Goal: Transaction & Acquisition: Purchase product/service

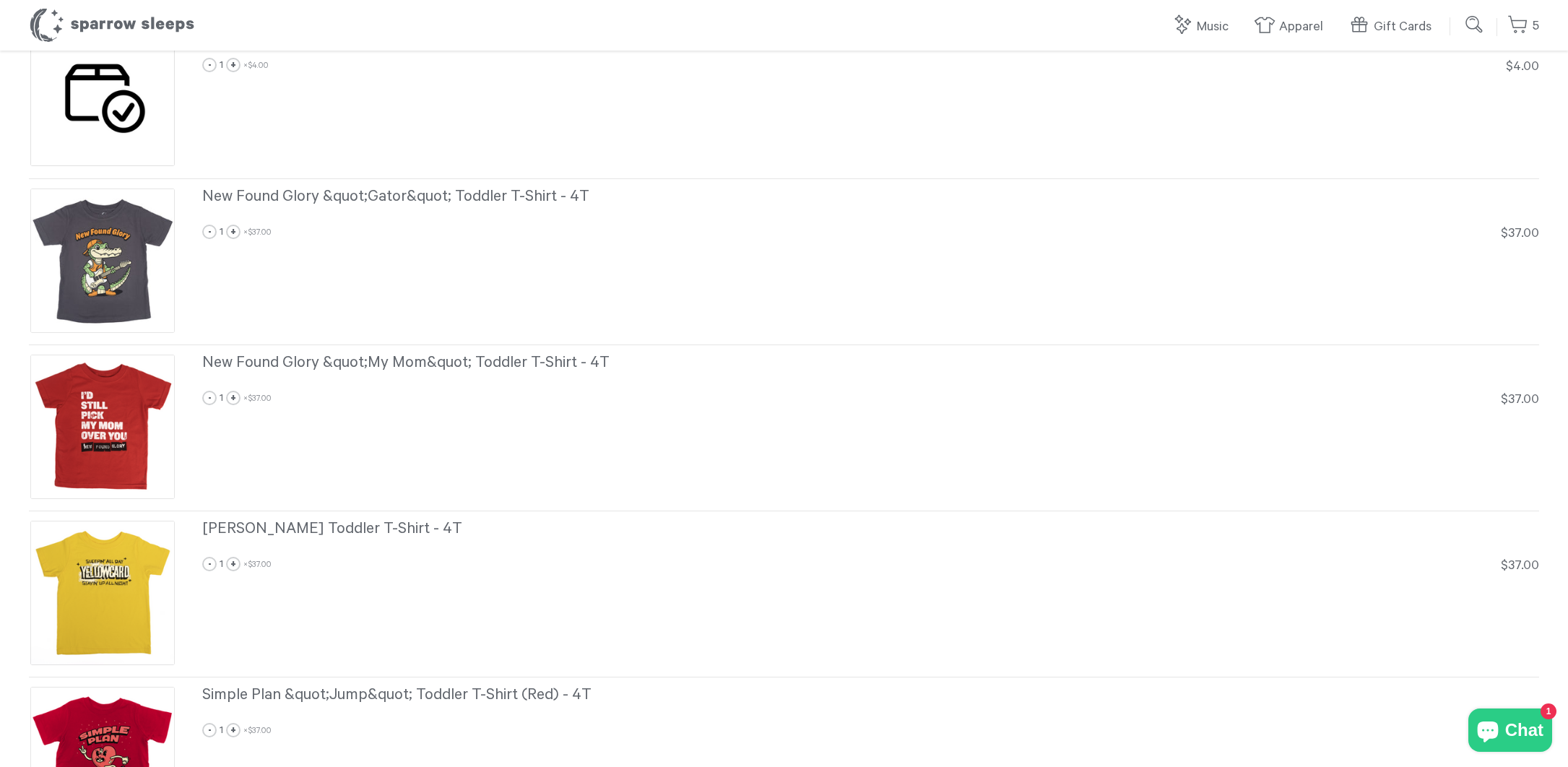
scroll to position [135, 0]
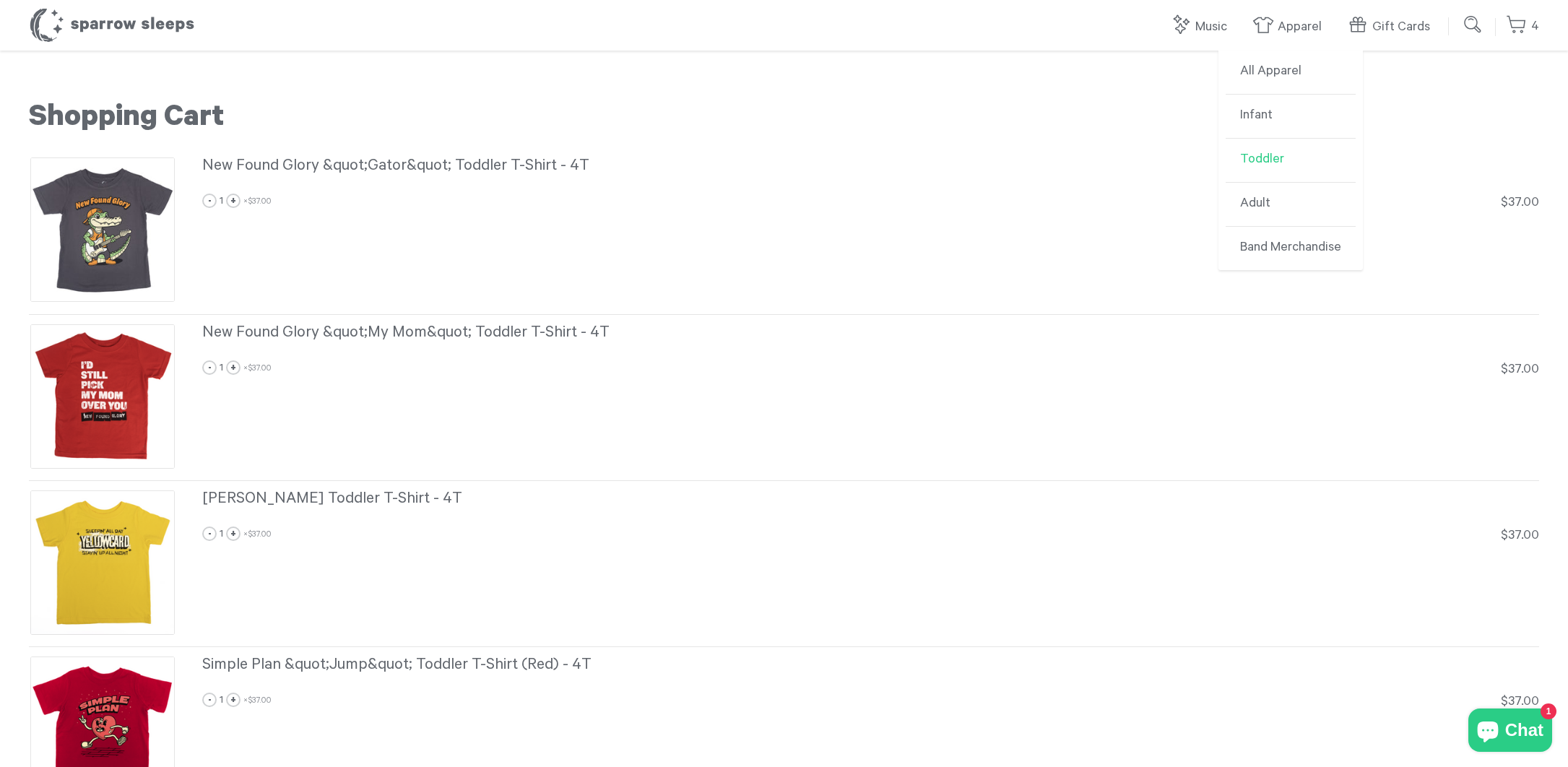
click at [1286, 162] on link "Toddler" at bounding box center [1291, 161] width 130 height 44
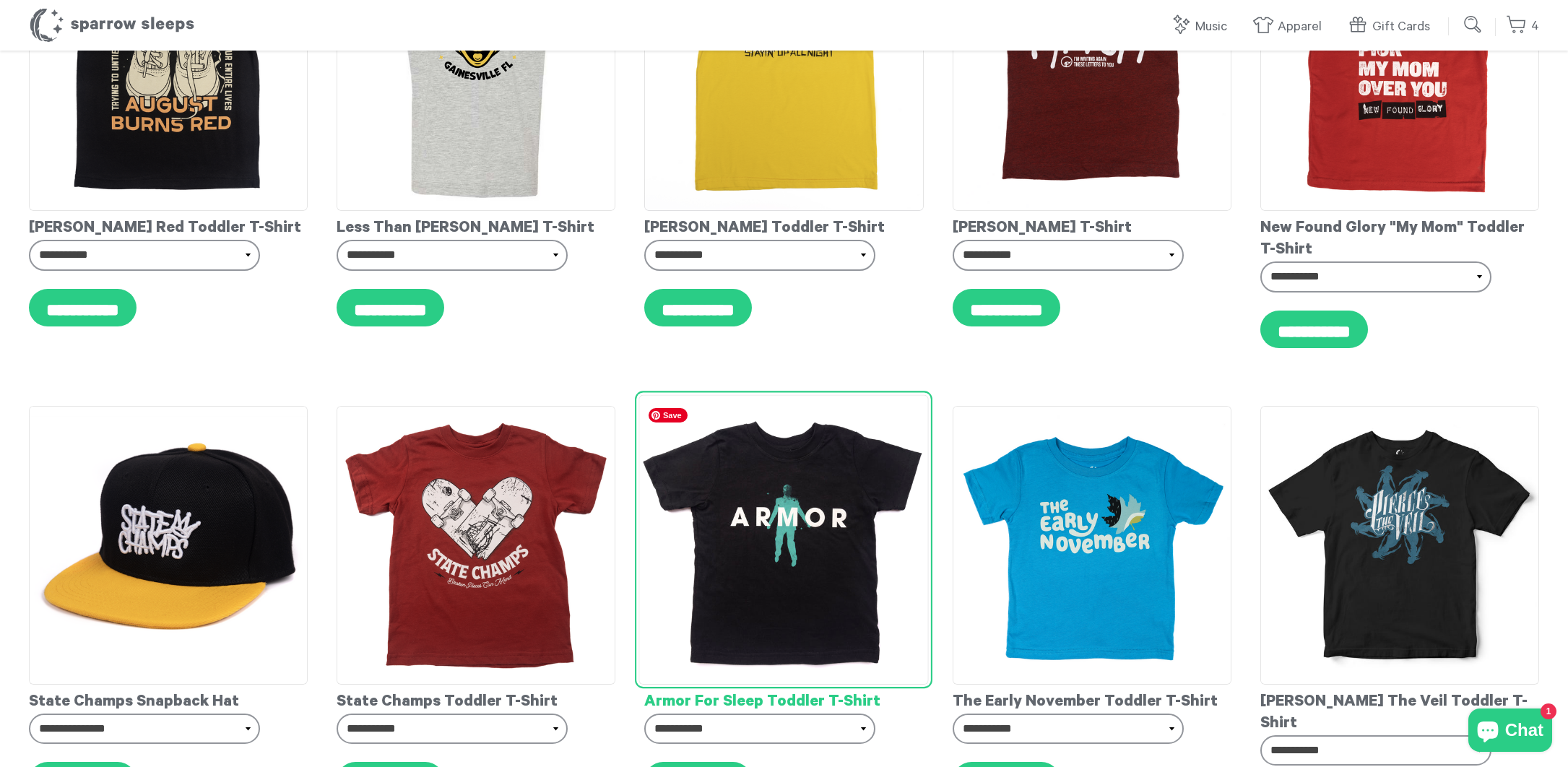
scroll to position [3212, 0]
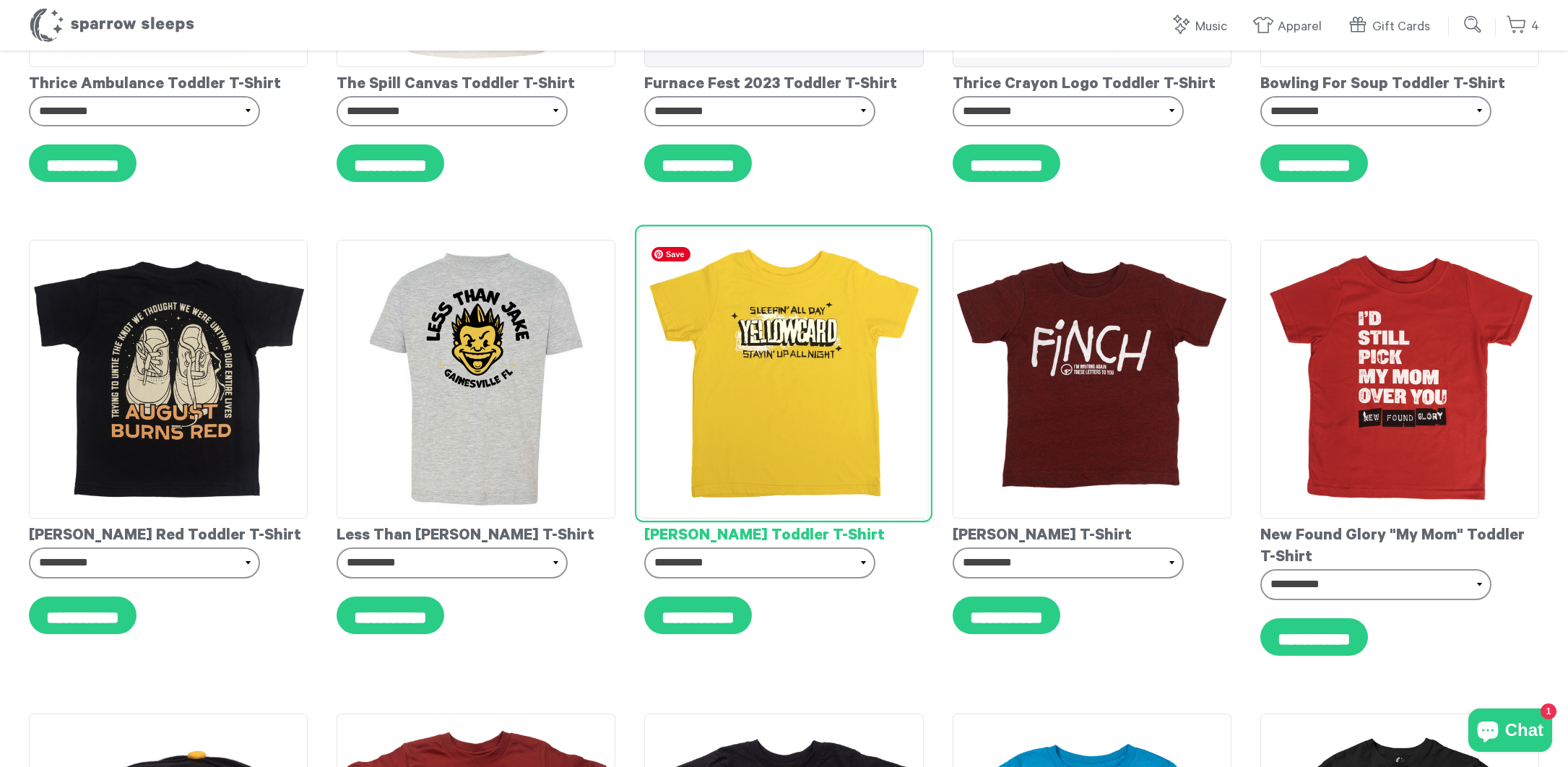
click at [851, 421] on img at bounding box center [784, 374] width 290 height 290
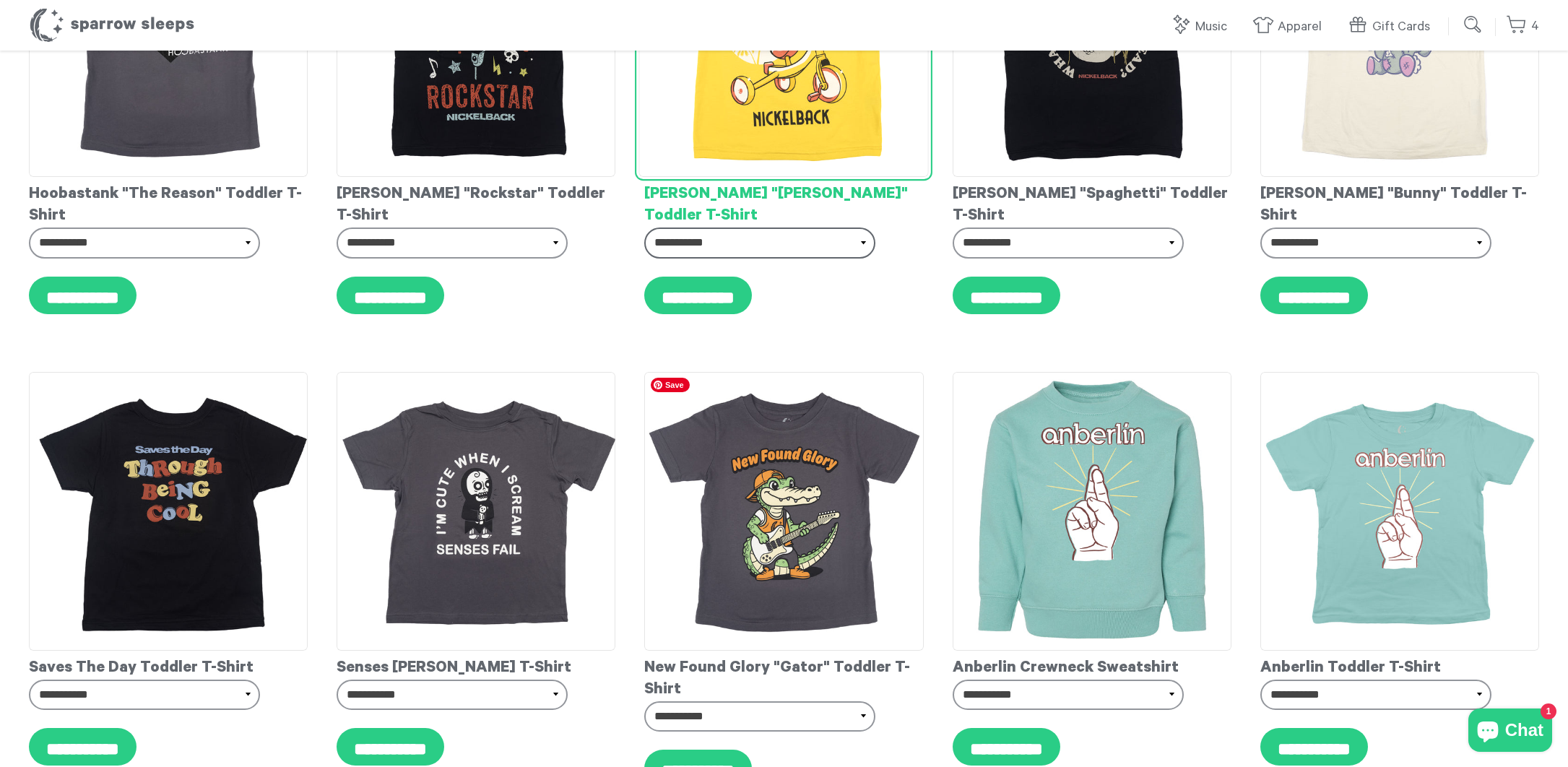
scroll to position [0, 0]
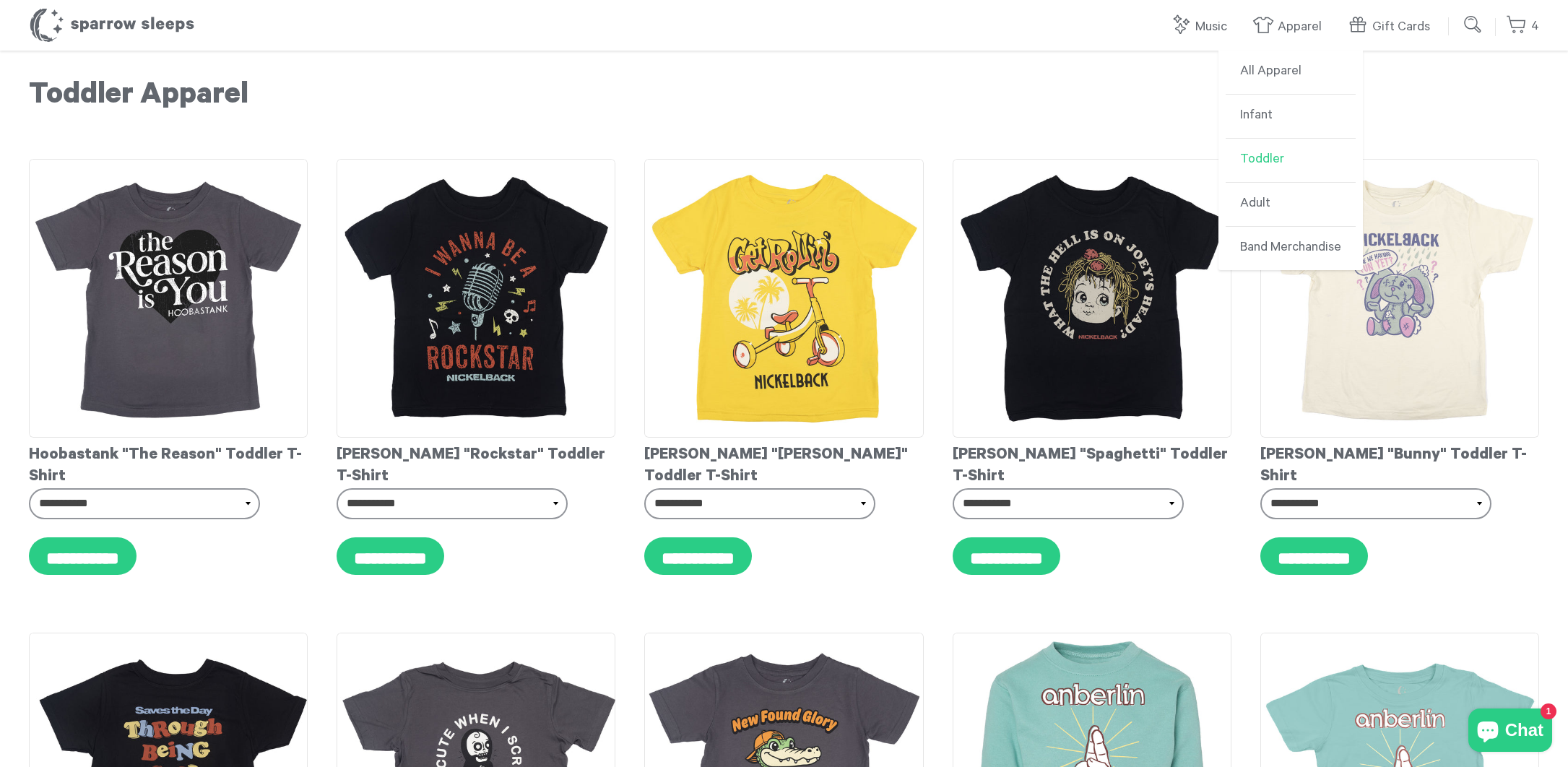
click at [1270, 170] on link "Toddler" at bounding box center [1291, 161] width 130 height 44
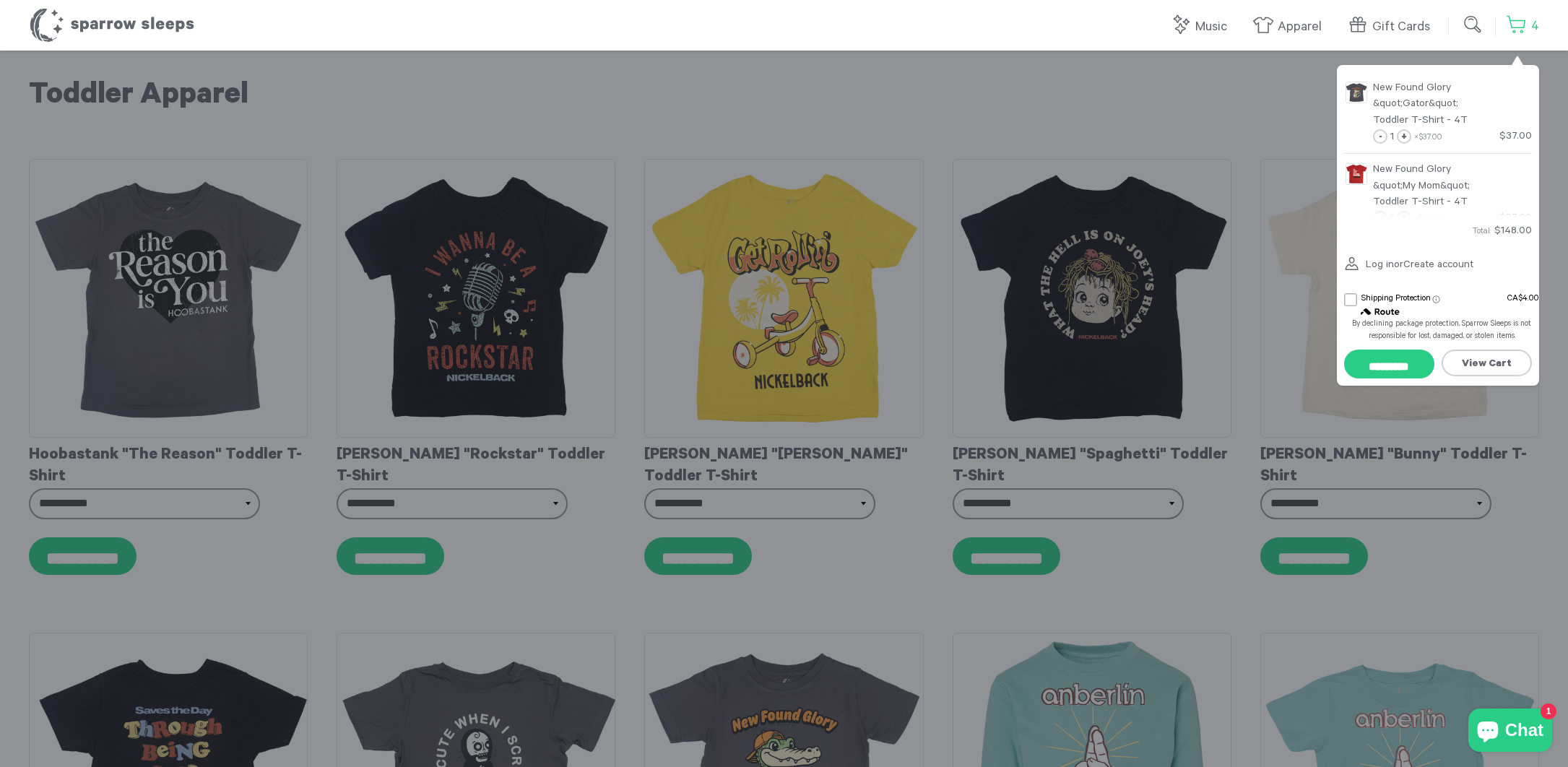
click at [1514, 17] on link "4" at bounding box center [1523, 26] width 33 height 31
